Goal: Information Seeking & Learning: Learn about a topic

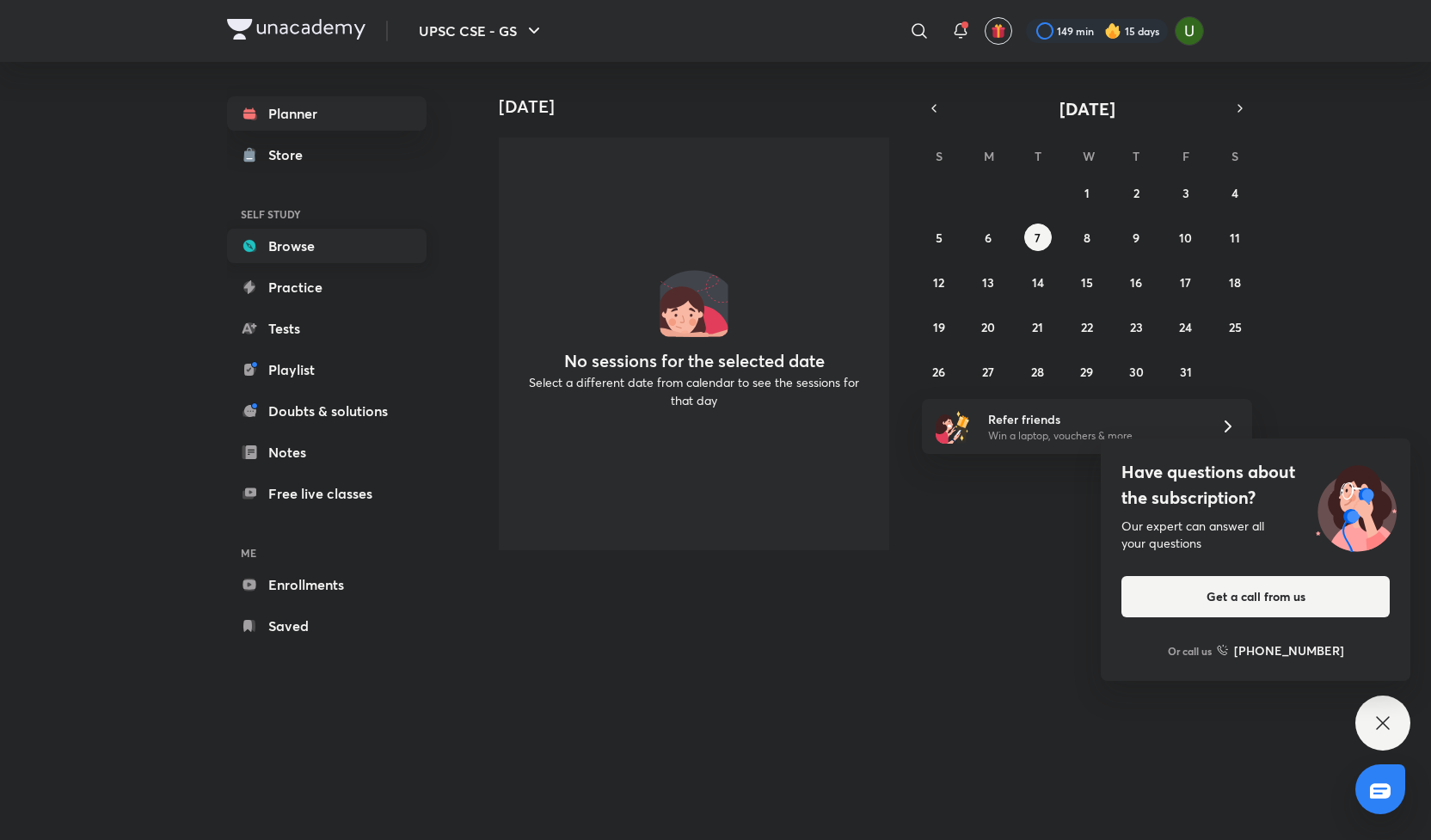
click at [273, 245] on link "Browse" at bounding box center [326, 246] width 199 height 35
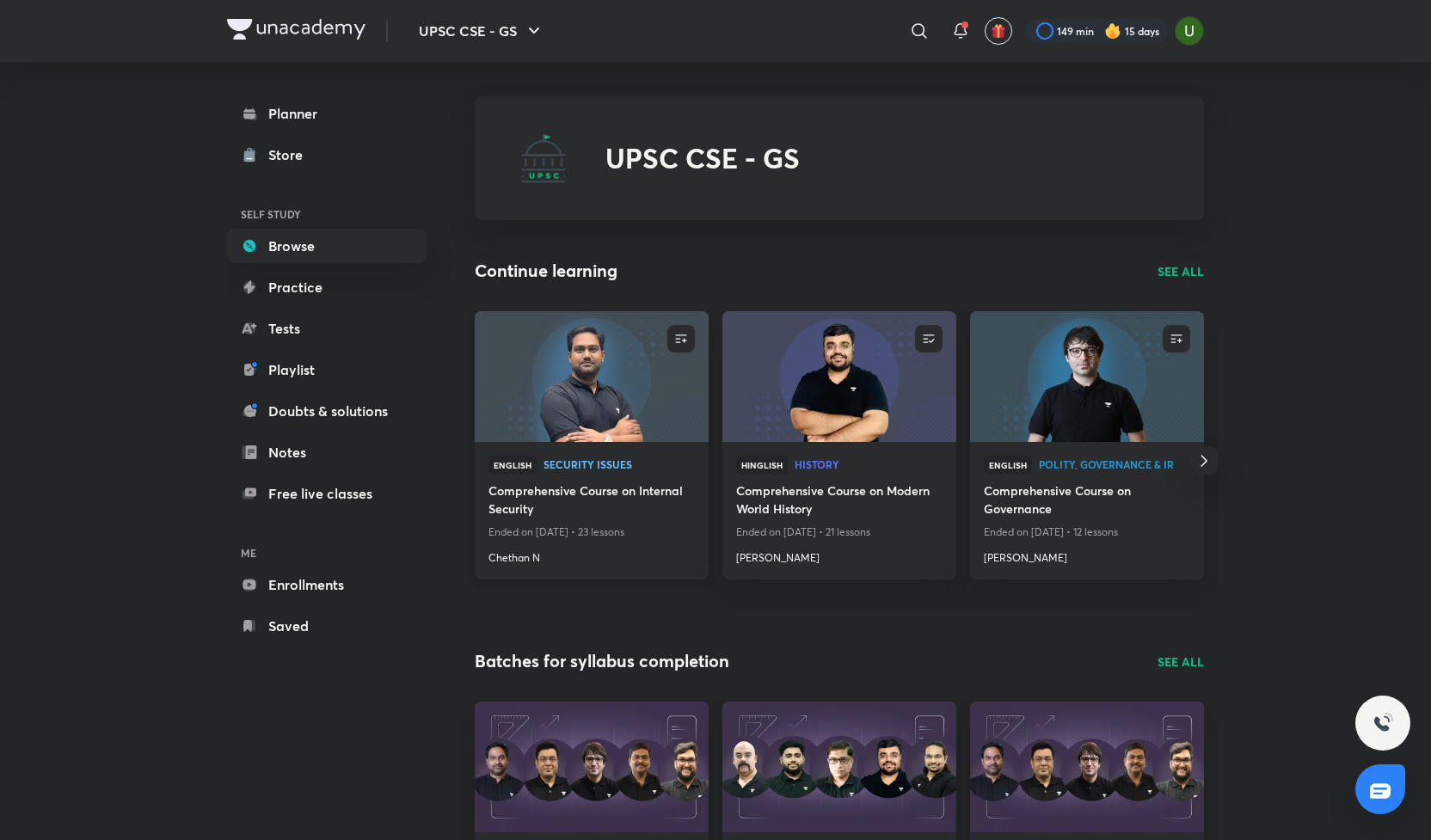
click at [561, 505] on h4 "Comprehensive Course on Internal Security" at bounding box center [592, 501] width 207 height 39
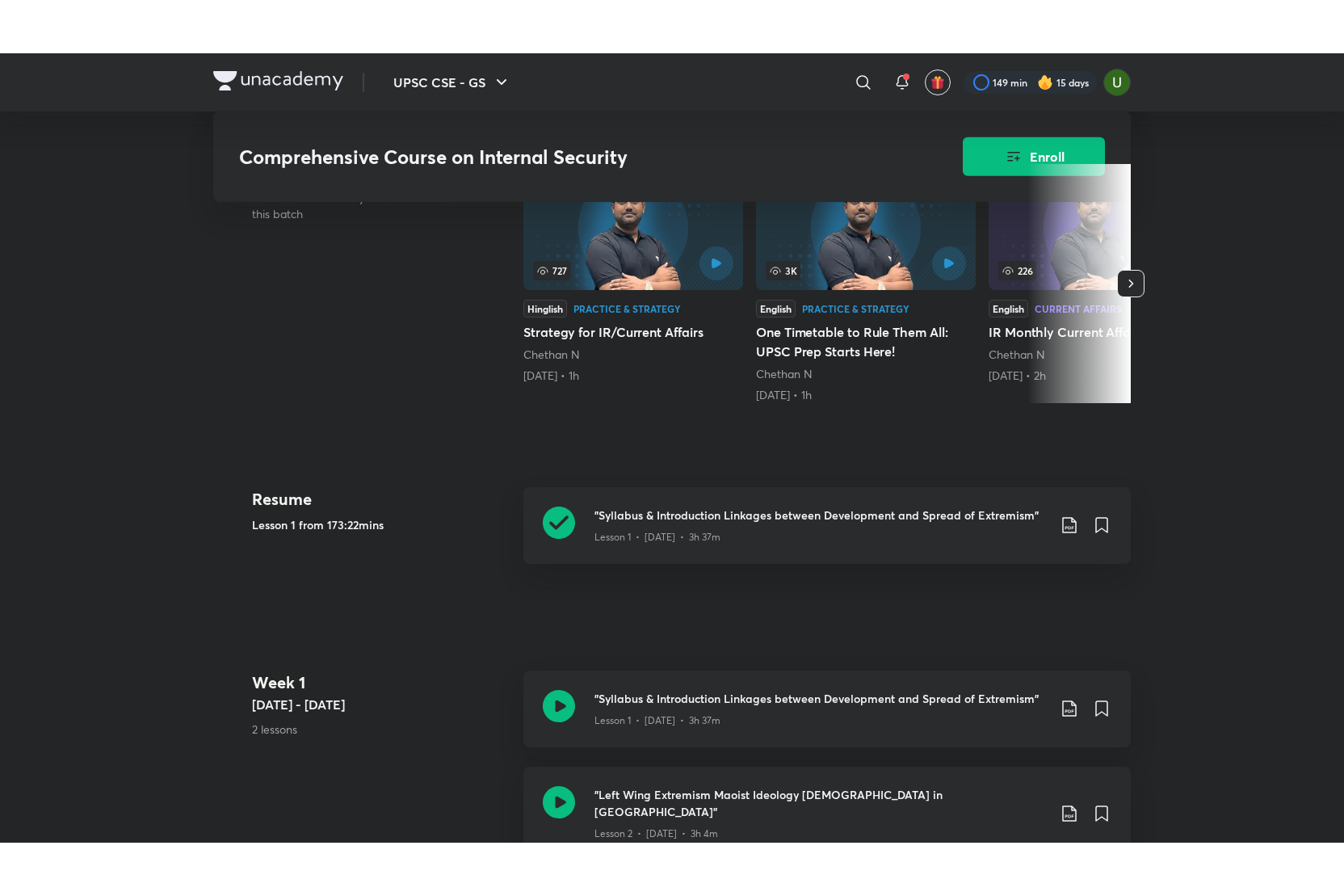
scroll to position [415, 0]
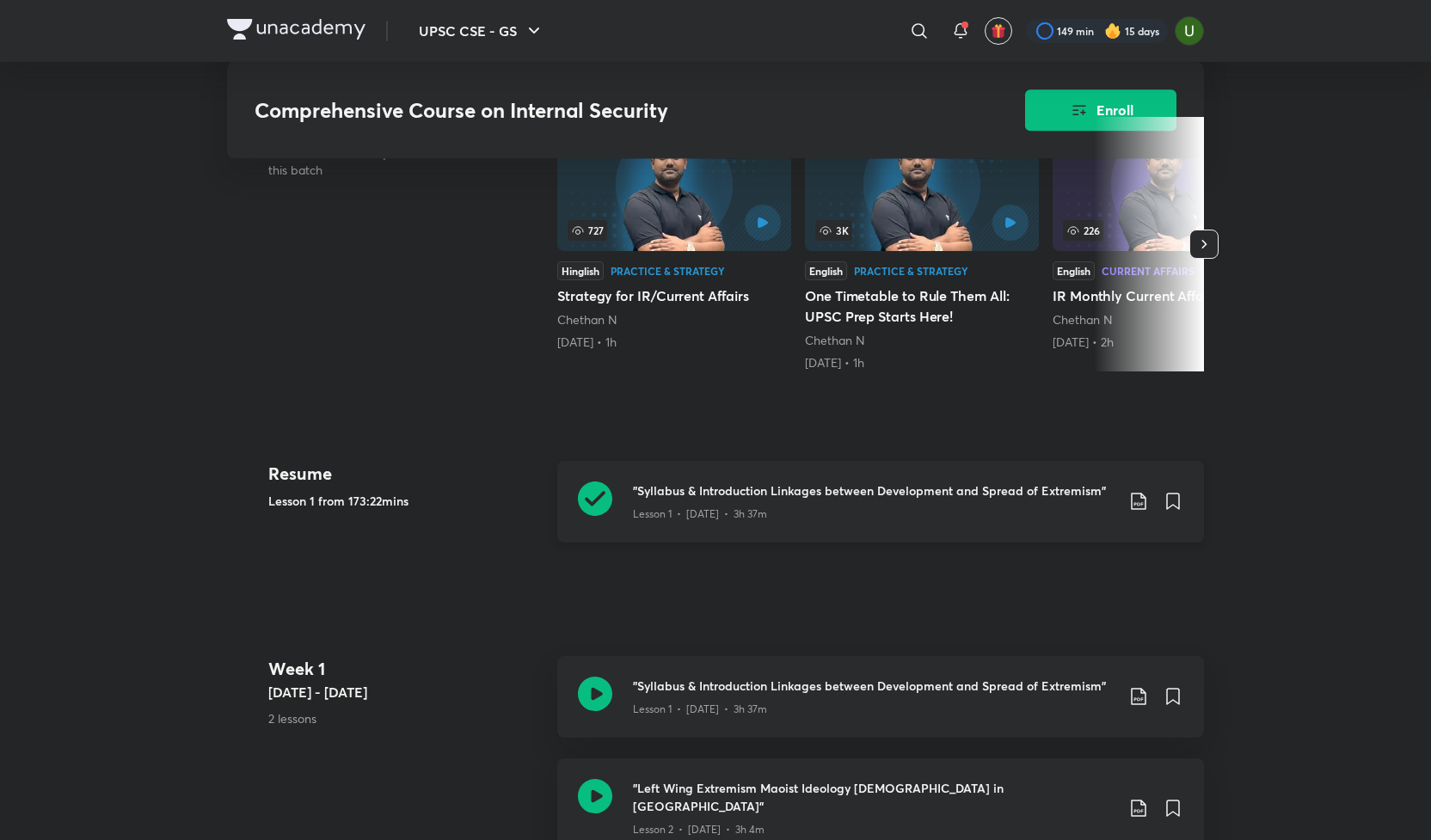
click at [591, 502] on icon at bounding box center [595, 499] width 35 height 35
